Goal: Task Accomplishment & Management: Understand process/instructions

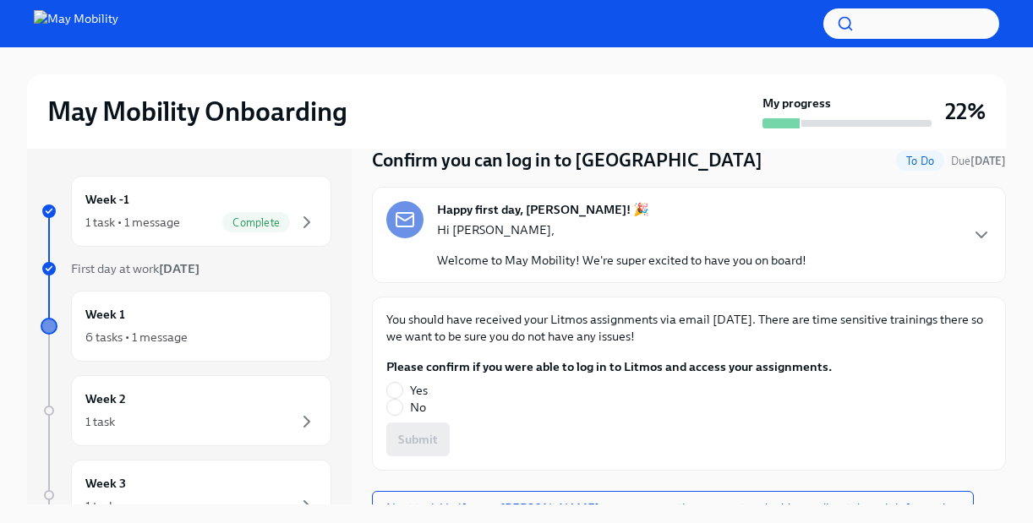
scroll to position [82, 0]
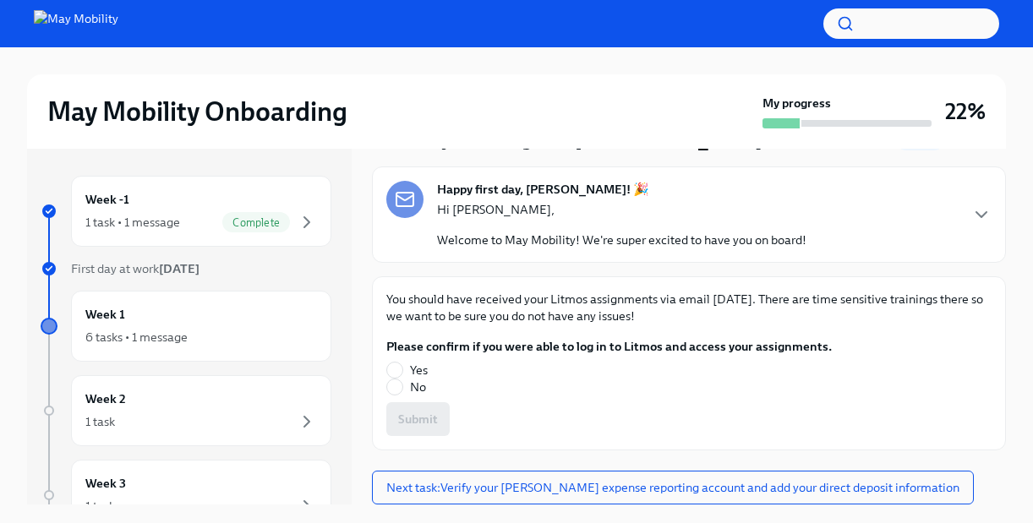
drag, startPoint x: 63, startPoint y: 19, endPoint x: 393, endPoint y: 21, distance: 329.6
click at [393, 21] on div at bounding box center [516, 23] width 1033 height 47
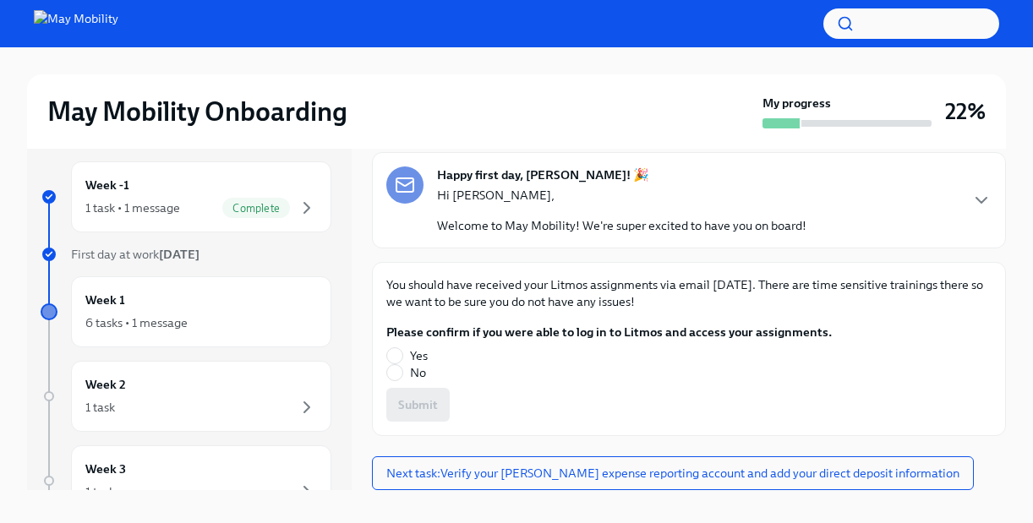
scroll to position [29, 0]
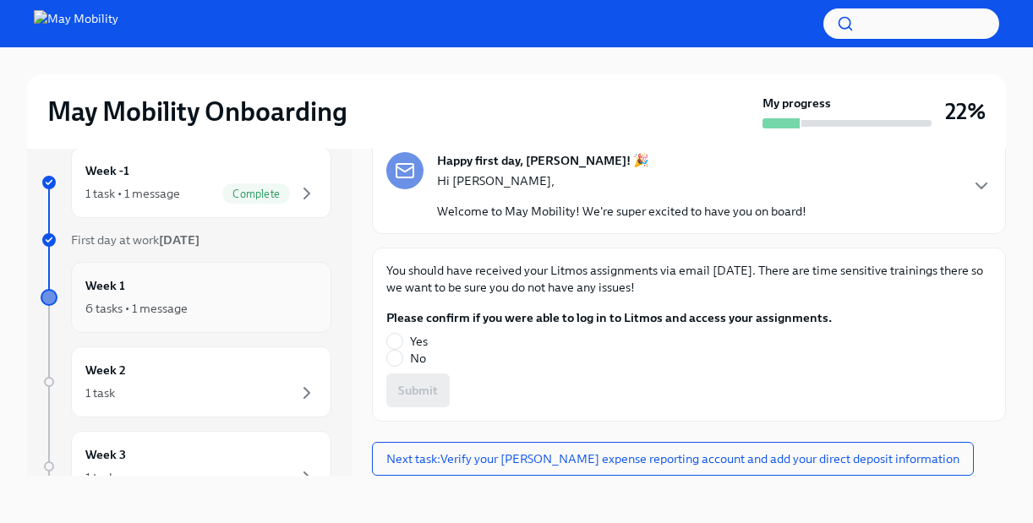
click at [226, 302] on div "6 tasks • 1 message" at bounding box center [201, 308] width 232 height 20
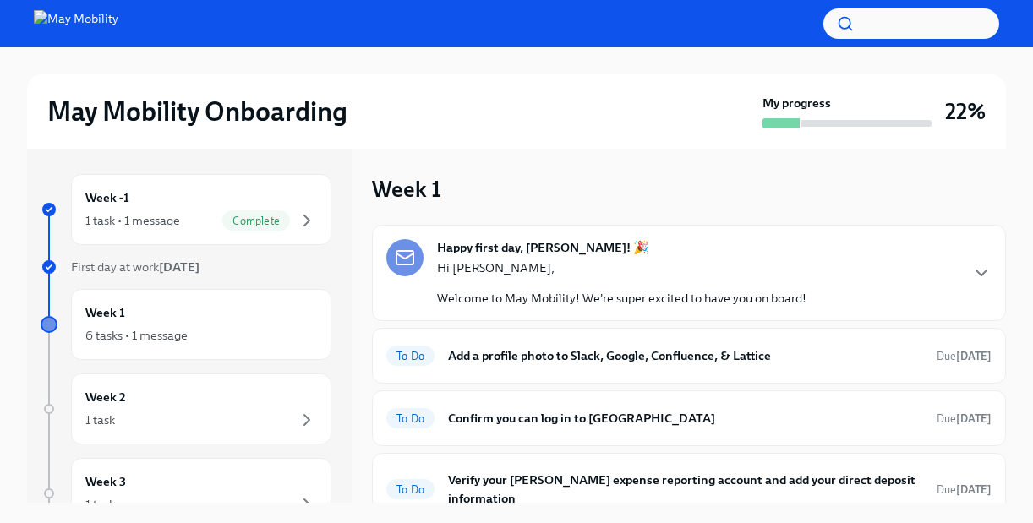
scroll to position [101, 0]
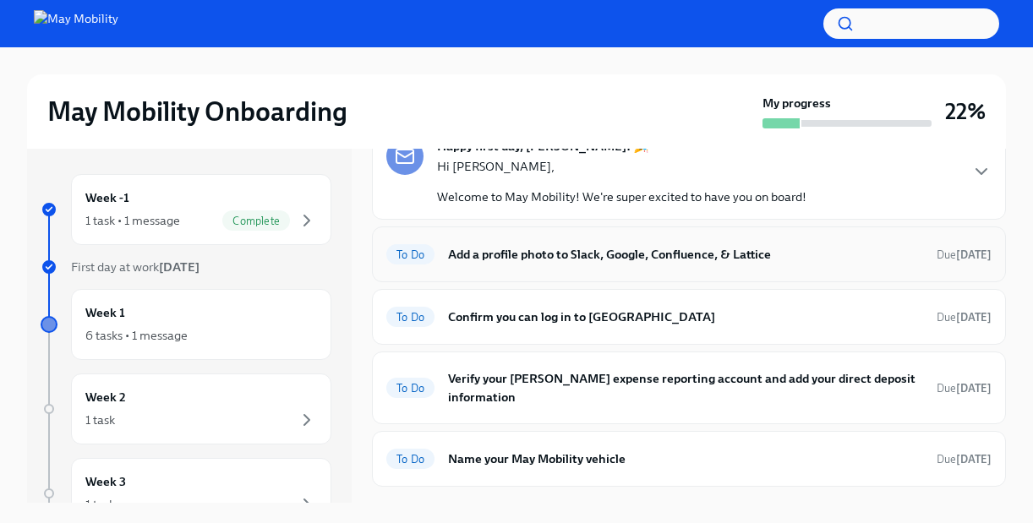
click at [625, 254] on h6 "Add a profile photo to Slack, Google, Confluence, & Lattice" at bounding box center [685, 254] width 475 height 19
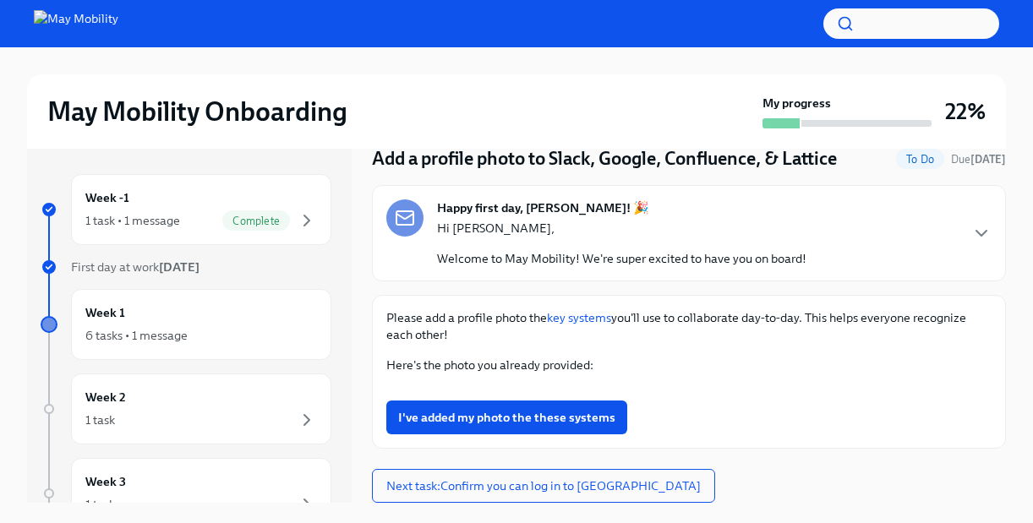
scroll to position [810, 0]
click at [587, 484] on span "Next task : Confirm you can log in to [GEOGRAPHIC_DATA]" at bounding box center [543, 486] width 314 height 17
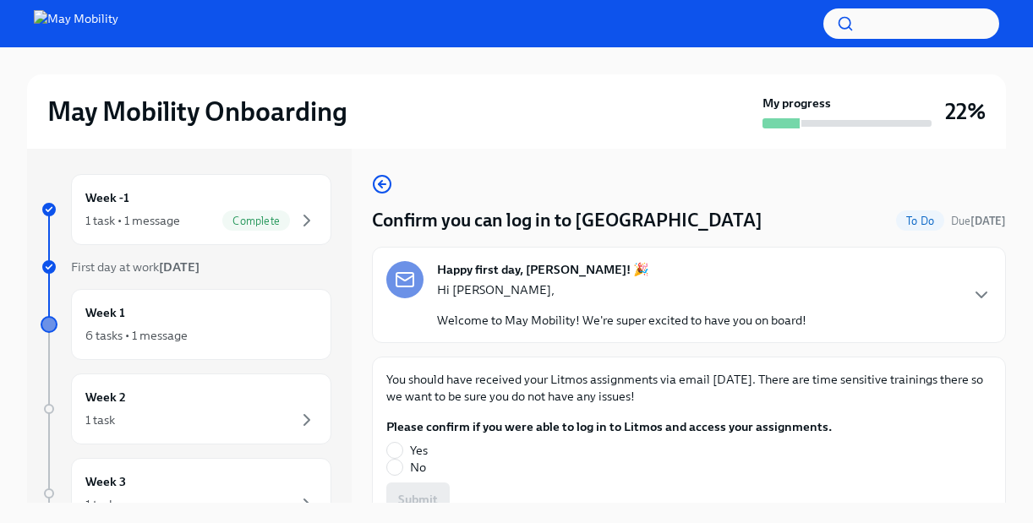
scroll to position [82, 0]
